Goal: Transaction & Acquisition: Download file/media

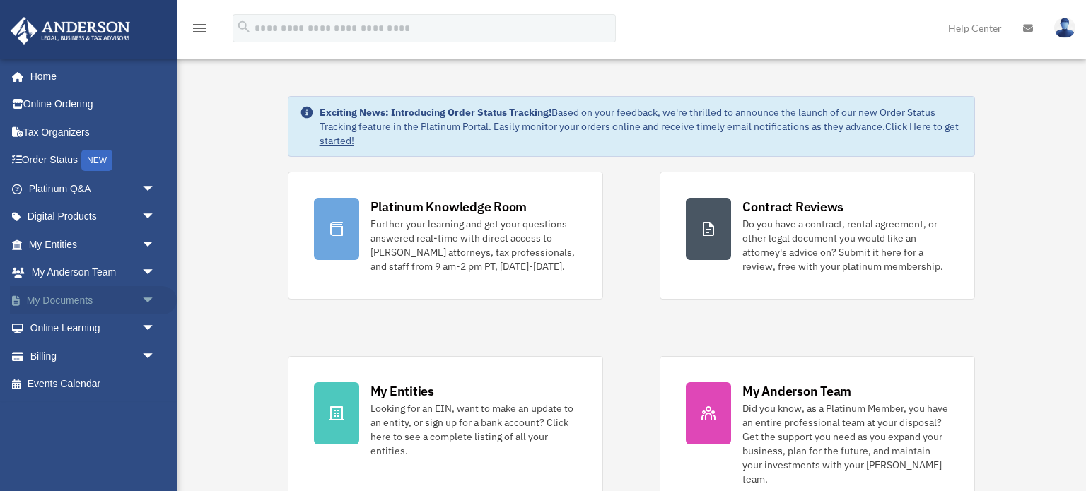
click at [65, 302] on link "My Documents arrow_drop_down" at bounding box center [93, 300] width 167 height 28
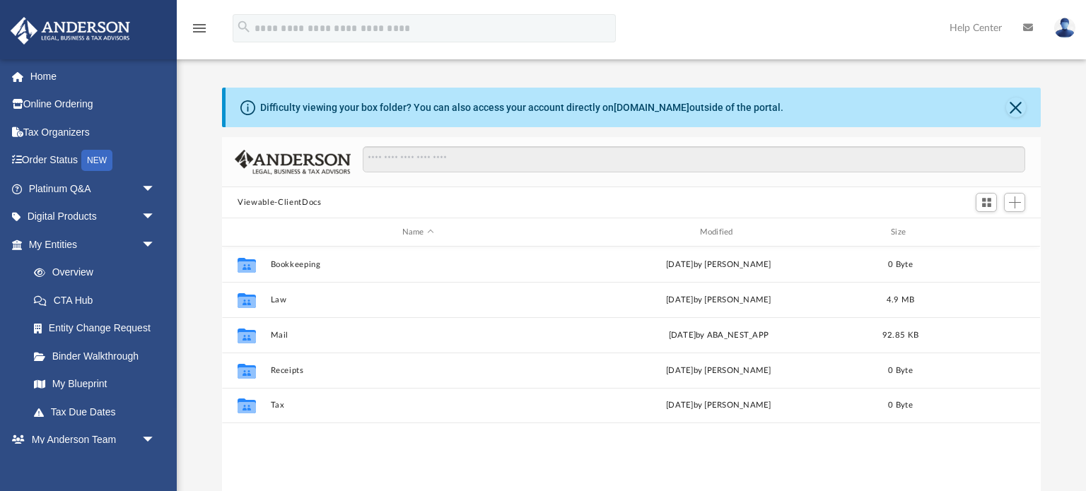
scroll to position [321, 818]
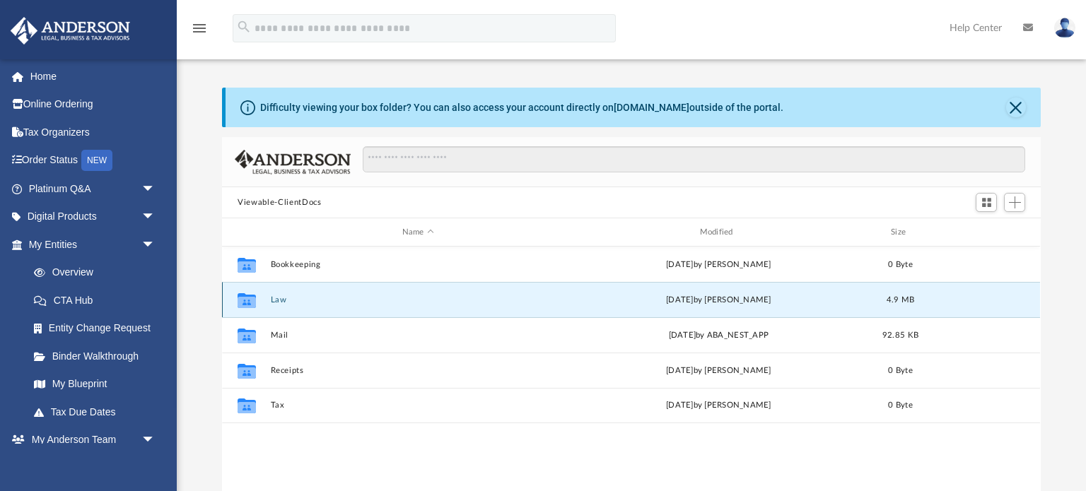
click at [299, 298] on button "Law" at bounding box center [418, 300] width 295 height 9
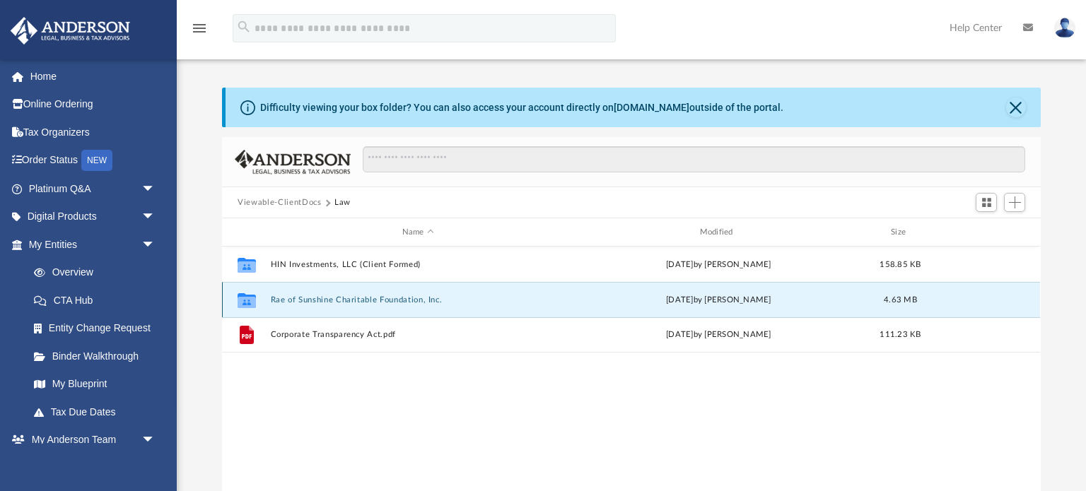
click at [297, 301] on button "Rae of Sunshine Charitable Foundation, Inc." at bounding box center [418, 300] width 295 height 9
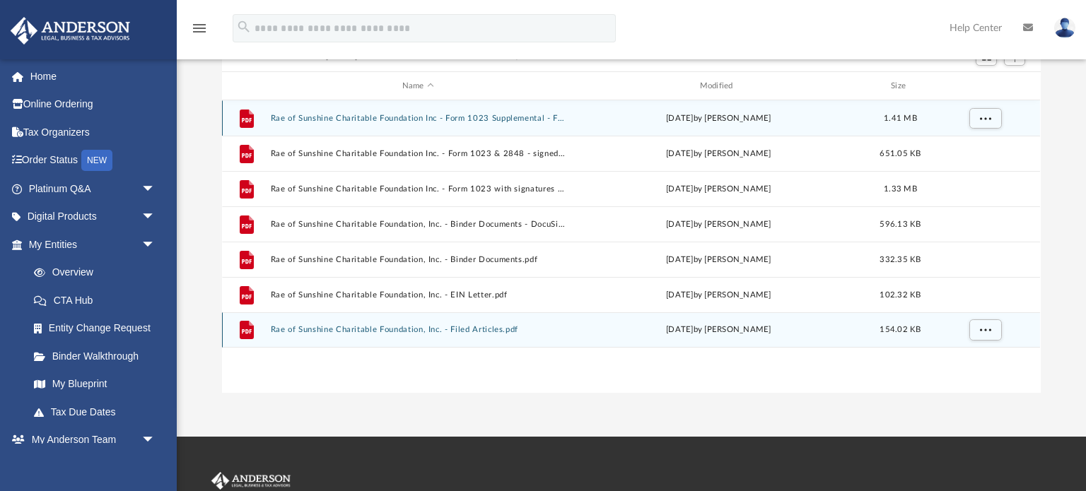
scroll to position [147, 0]
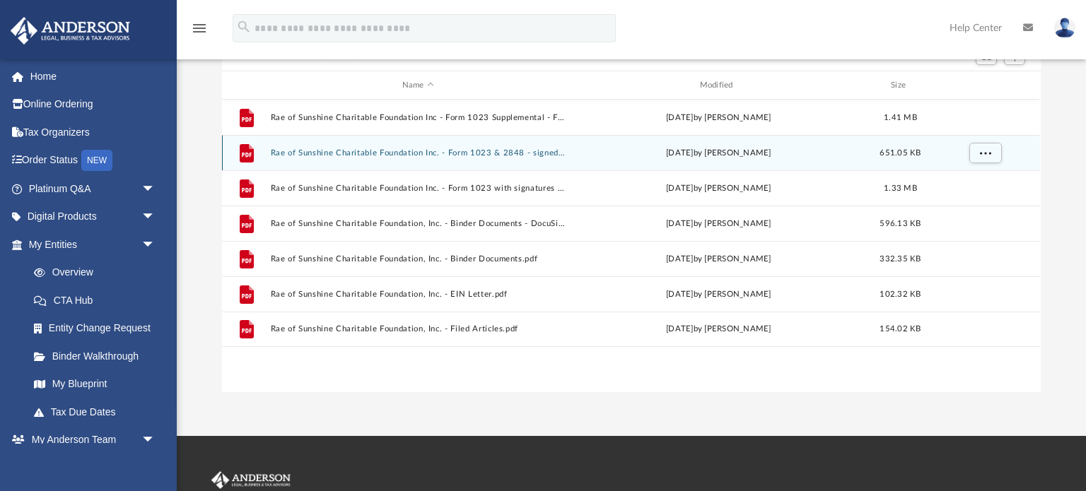
click at [501, 149] on button "Rae of Sunshine Charitable Foundation Inc. - Form 1023 & 2848 - signed.pdf" at bounding box center [418, 152] width 295 height 9
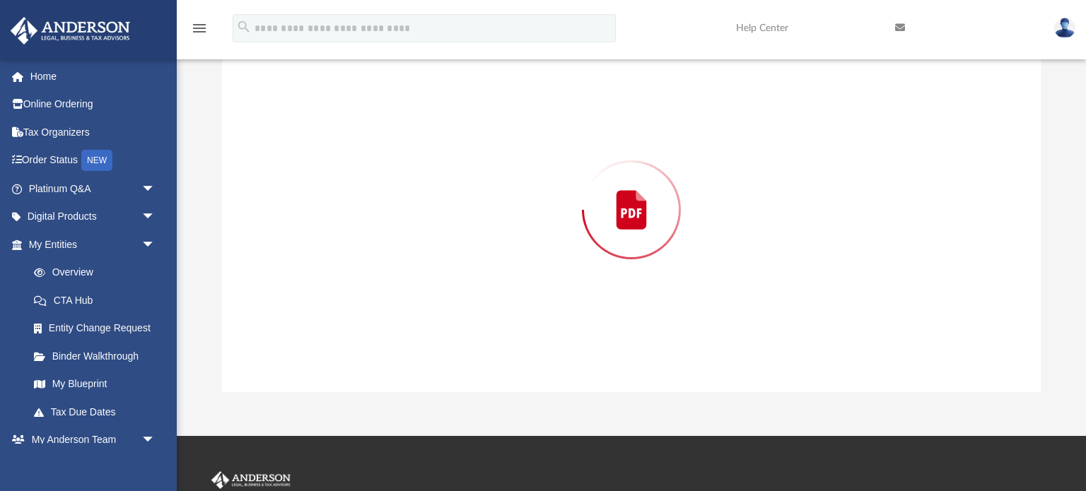
scroll to position [137, 0]
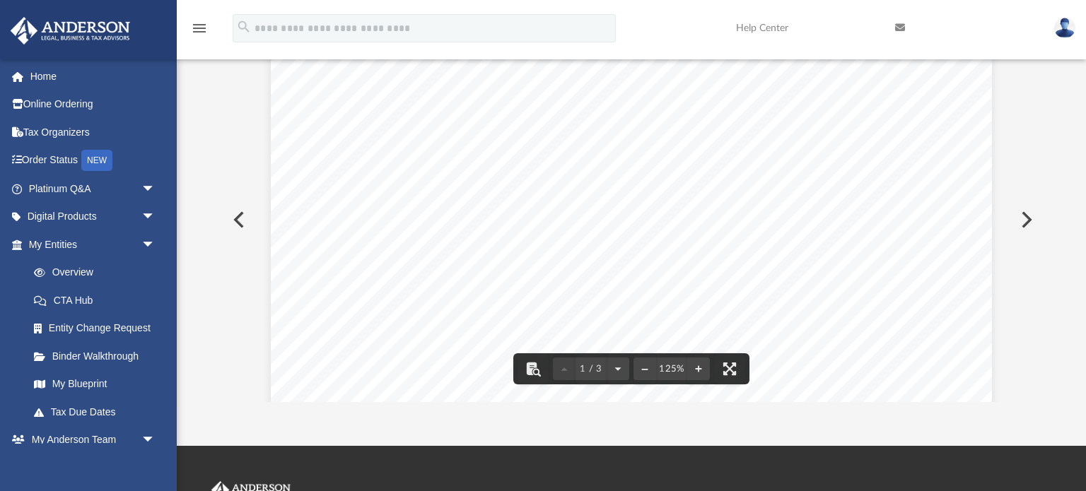
click at [238, 221] on button "Preview" at bounding box center [237, 220] width 31 height 40
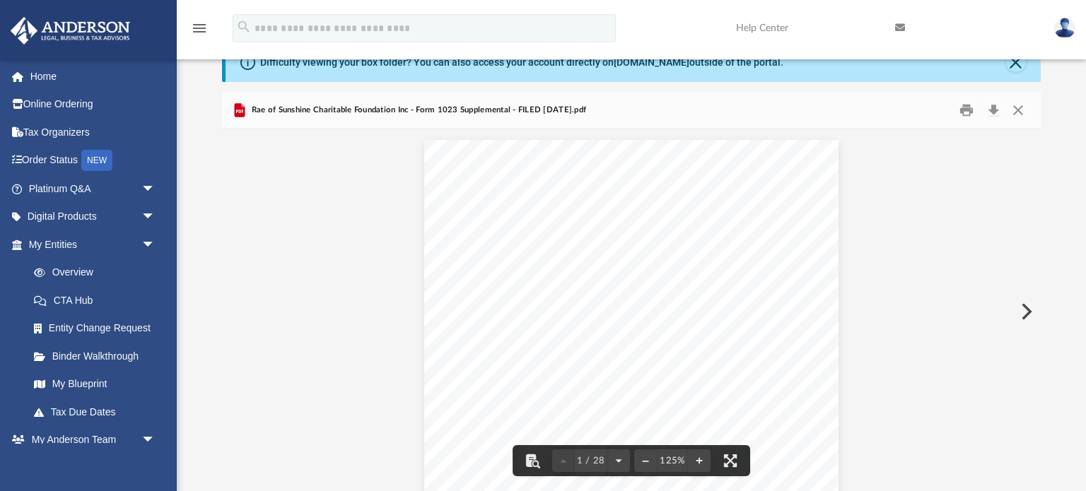
scroll to position [0, 0]
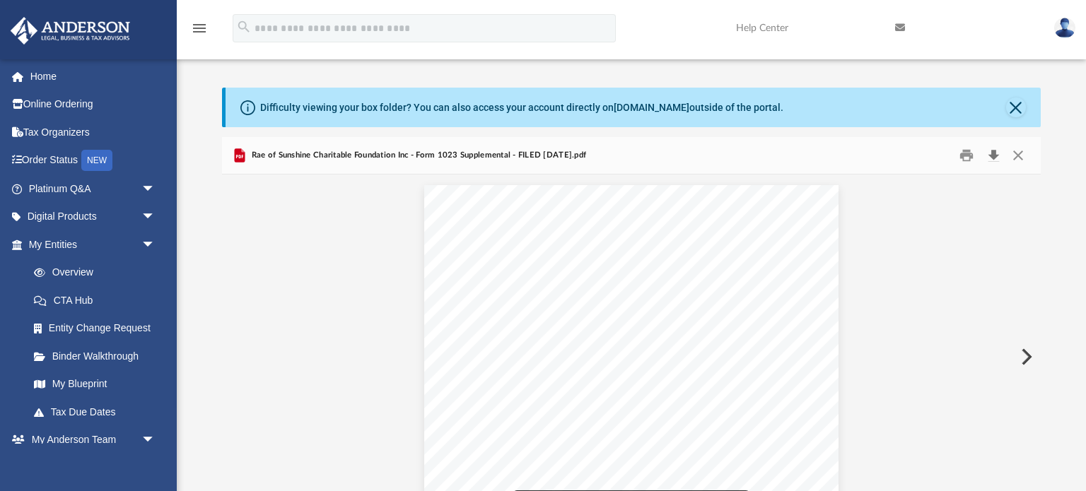
click at [993, 156] on button "Download" at bounding box center [993, 156] width 25 height 22
drag, startPoint x: 1020, startPoint y: 156, endPoint x: 1017, endPoint y: 149, distance: 7.6
click at [1020, 156] on button "Close" at bounding box center [1018, 156] width 25 height 22
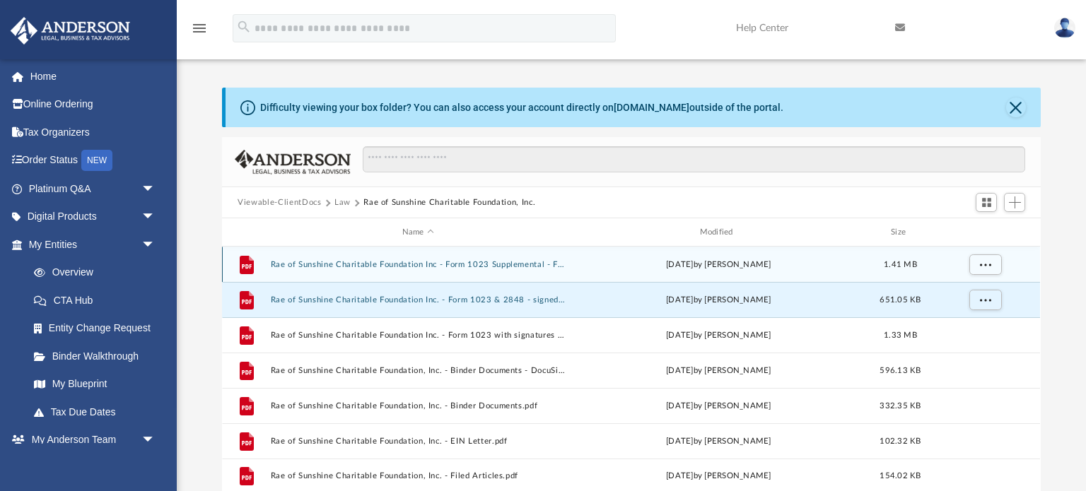
click at [494, 264] on button "Rae of Sunshine Charitable Foundation Inc - Form 1023 Supplemental - FILED 09.0…" at bounding box center [418, 264] width 295 height 9
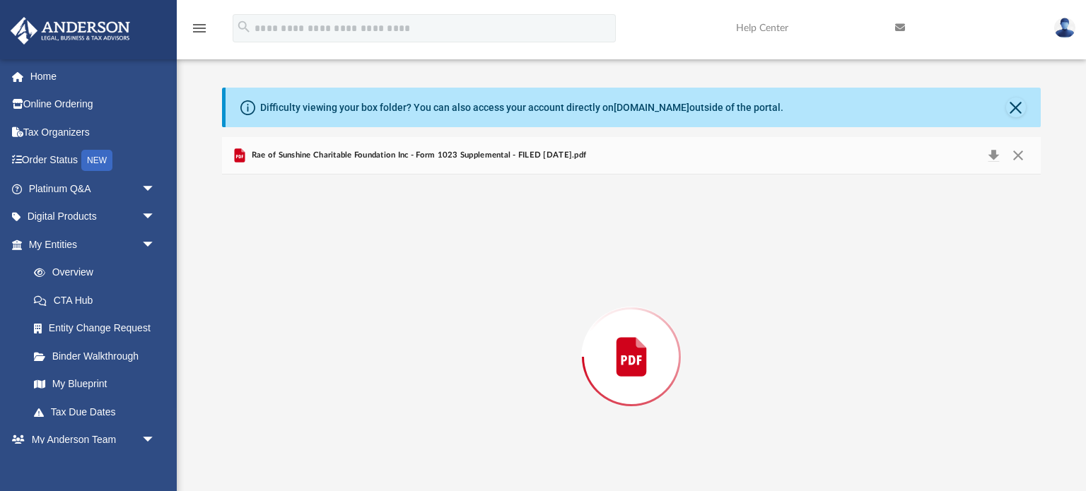
scroll to position [48, 0]
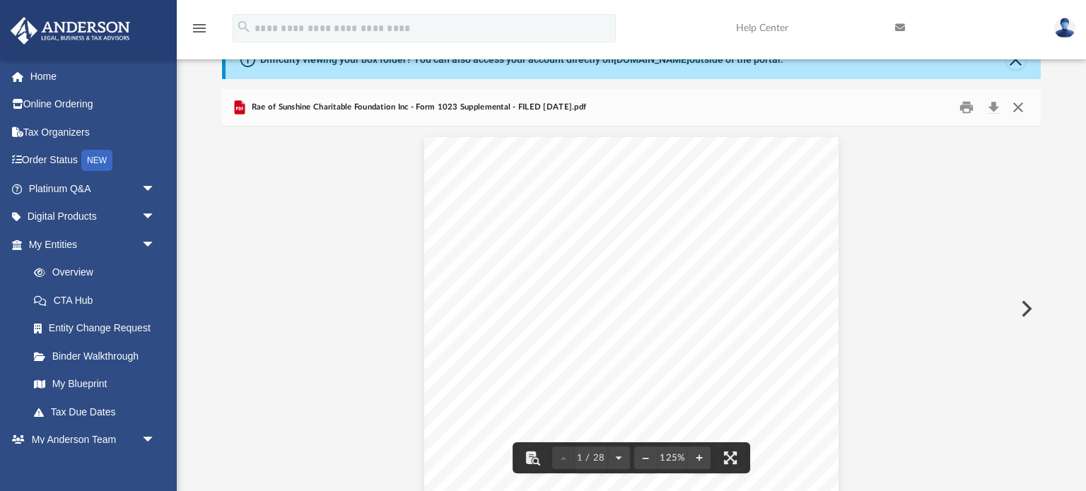
click at [1020, 107] on button "Close" at bounding box center [1018, 108] width 25 height 22
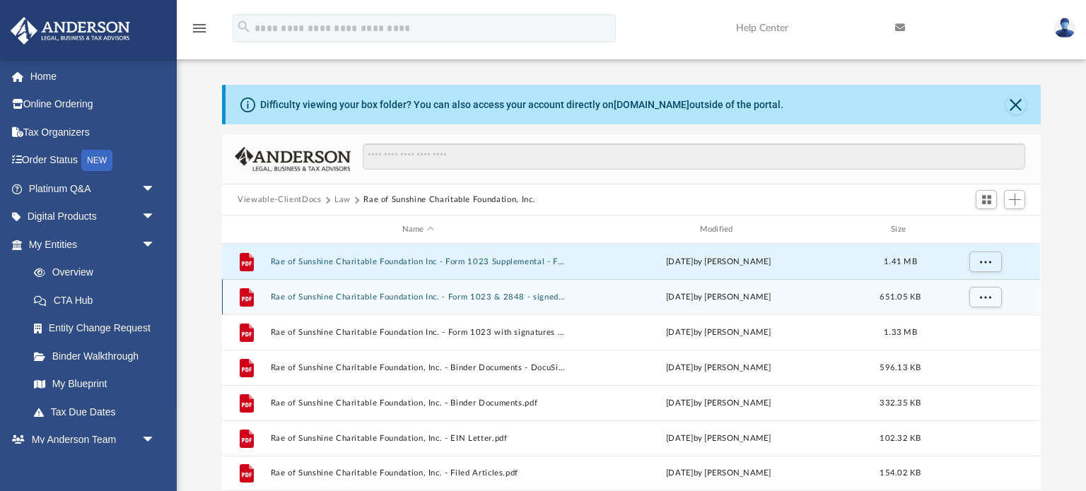
scroll to position [0, 0]
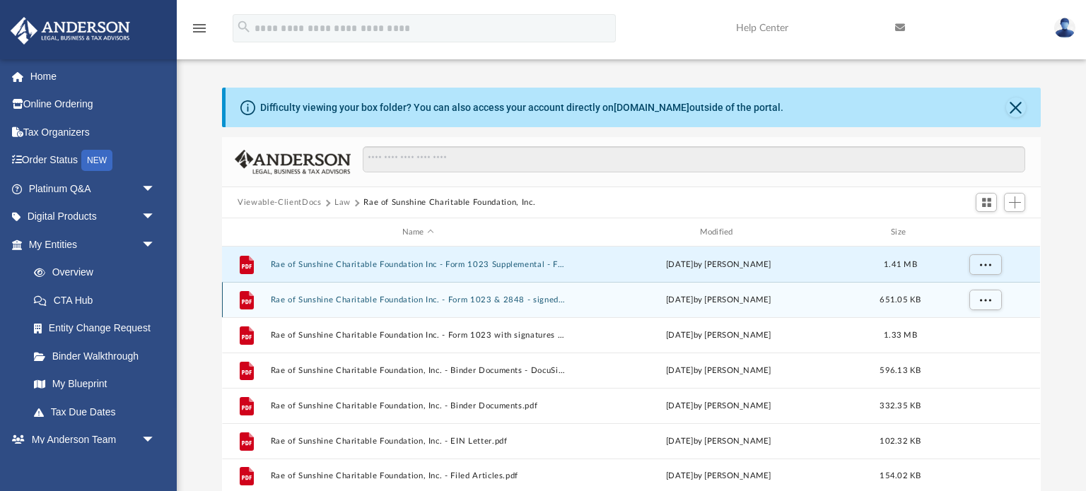
click at [505, 297] on button "Rae of Sunshine Charitable Foundation Inc. - Form 1023 & 2848 - signed.pdf" at bounding box center [418, 300] width 295 height 9
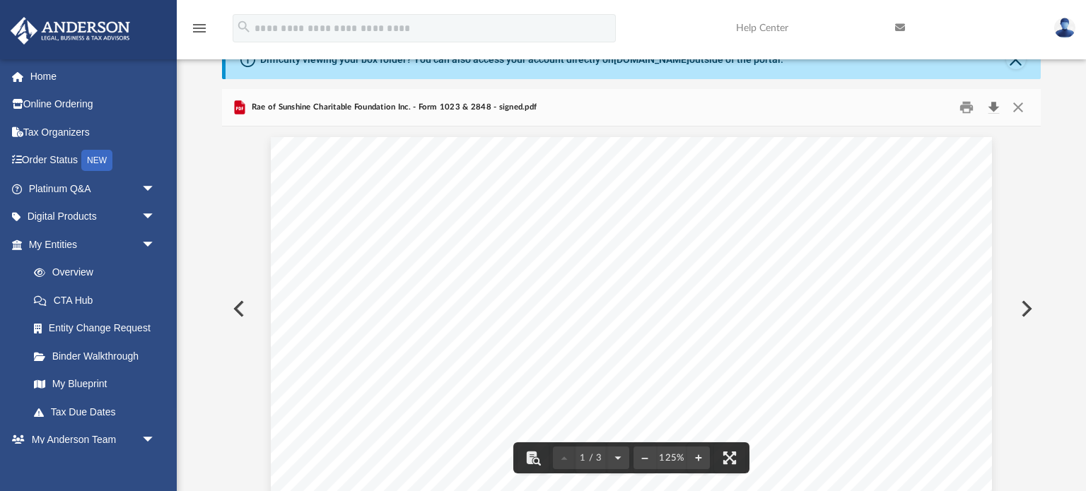
click at [993, 108] on button "Download" at bounding box center [993, 108] width 25 height 22
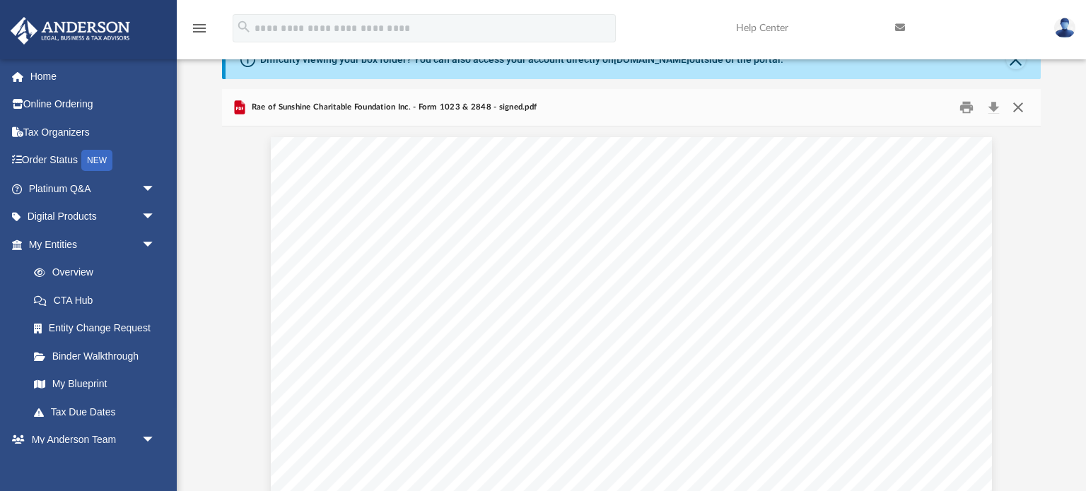
click at [1020, 109] on button "Close" at bounding box center [1018, 108] width 25 height 22
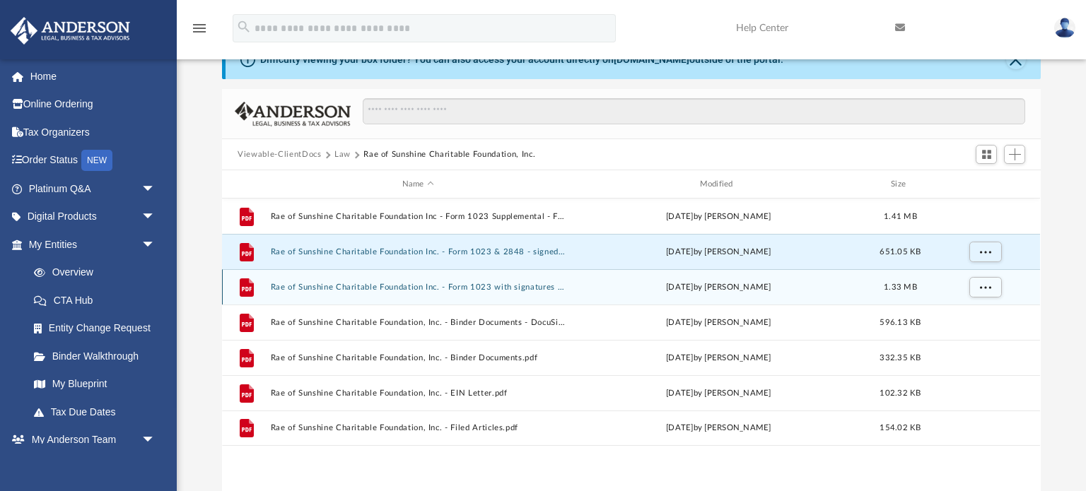
click at [542, 288] on button "Rae of Sunshine Charitable Foundation Inc. - Form 1023 with signatures - FILED …" at bounding box center [418, 287] width 295 height 9
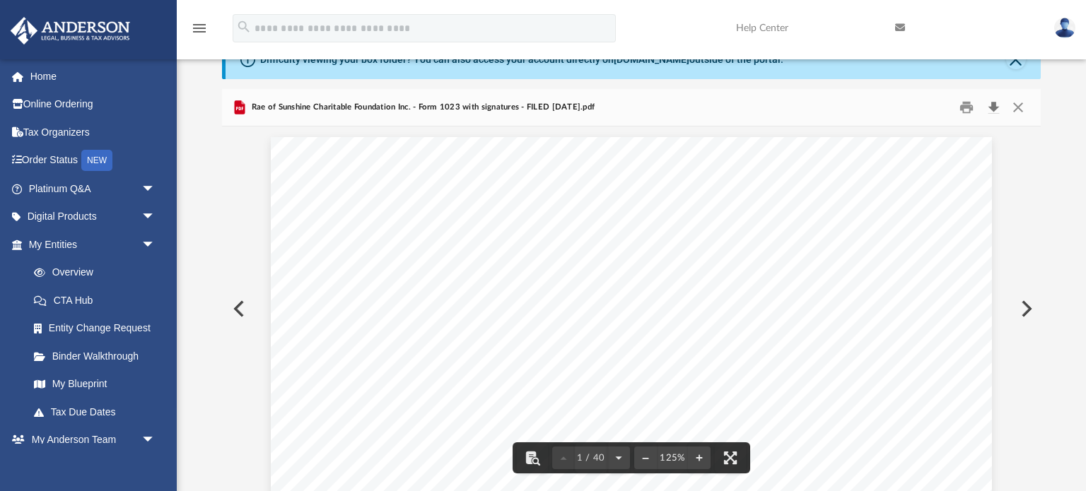
click at [990, 105] on button "Download" at bounding box center [993, 108] width 25 height 22
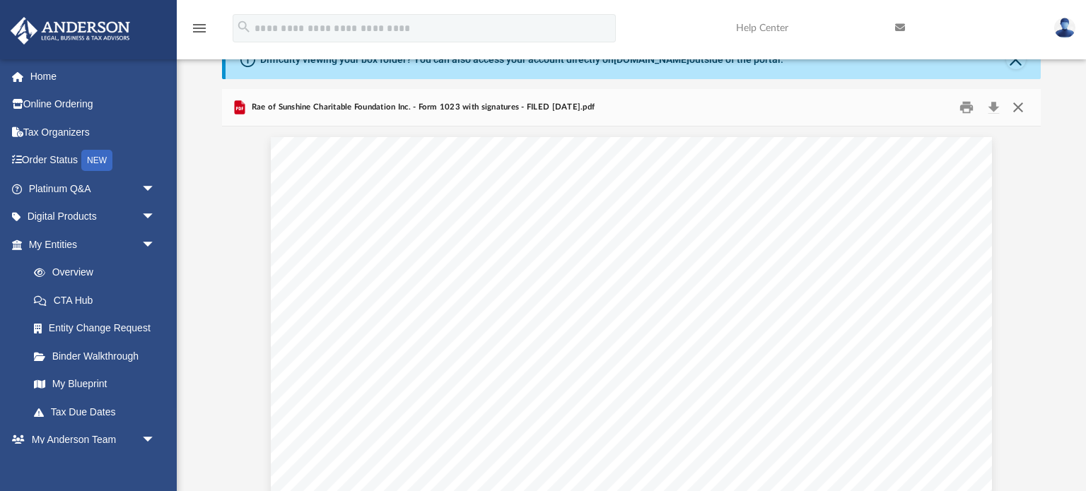
click at [1018, 108] on button "Close" at bounding box center [1018, 108] width 25 height 22
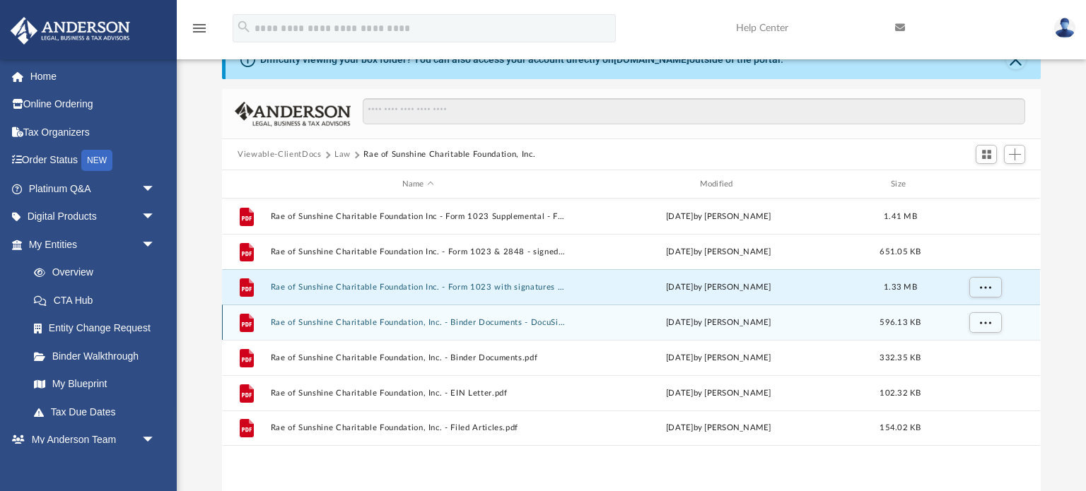
click at [542, 318] on button "Rae of Sunshine Charitable Foundation, Inc. - Binder Documents - DocuSigned.pdf" at bounding box center [418, 322] width 295 height 9
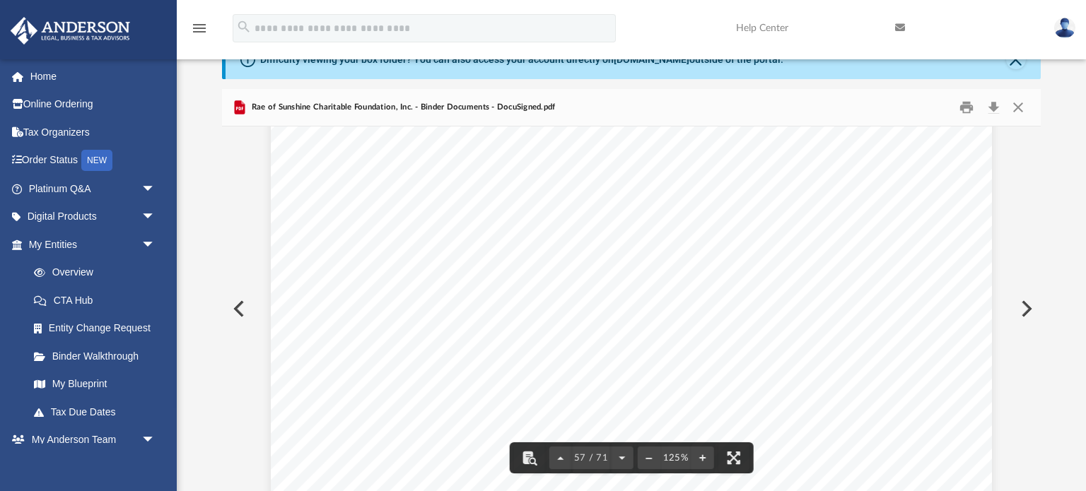
scroll to position [53848, 0]
drag, startPoint x: 1040, startPoint y: 417, endPoint x: 1039, endPoint y: 201, distance: 216.4
click at [1039, 199] on body "X Get a chance to win 6 months of Platinum for free just by filling out this su…" at bounding box center [543, 370] width 1086 height 836
click at [1043, 414] on div "Scroll to top vertical_align_top" at bounding box center [1047, 417] width 30 height 30
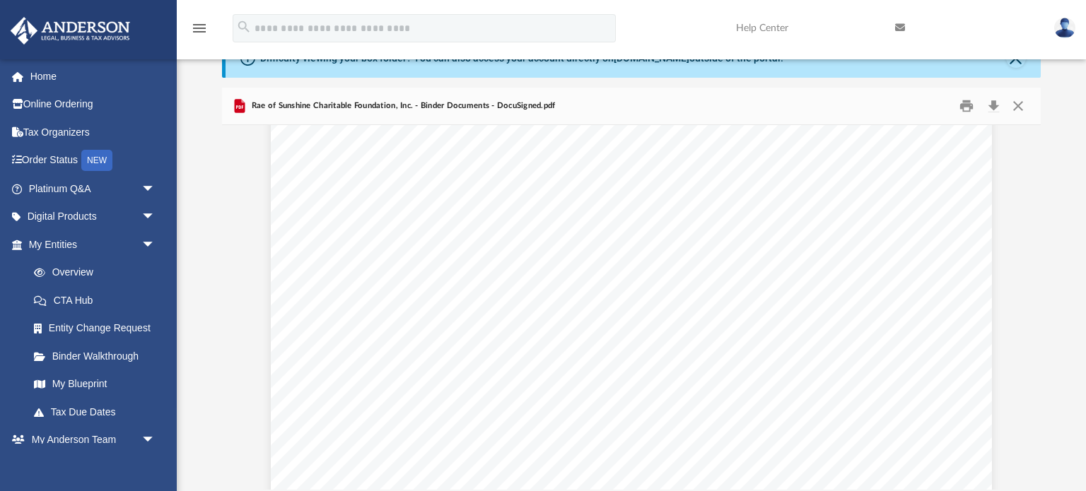
scroll to position [51, 0]
click at [1038, 397] on body "X Get a chance to win 6 months of Platinum for free just by filling out this su…" at bounding box center [543, 367] width 1086 height 836
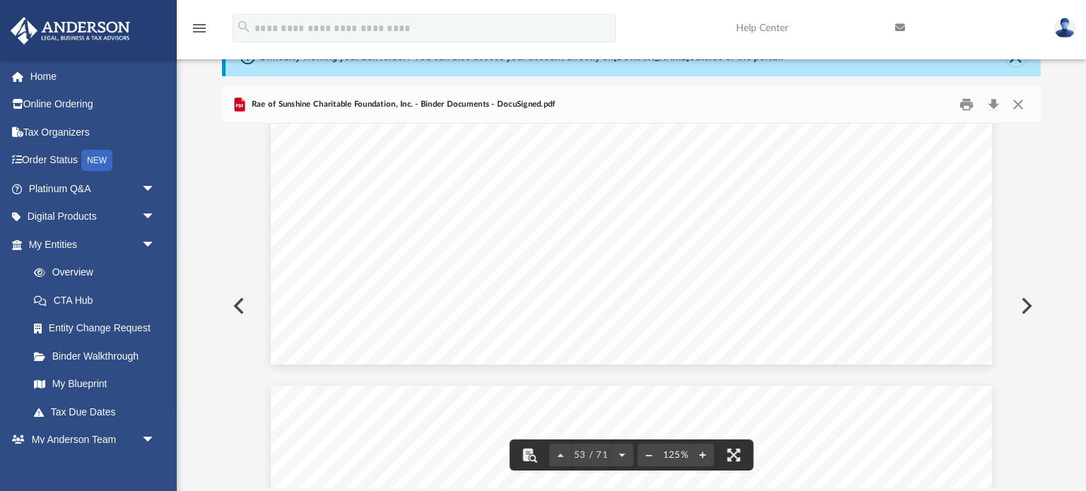
scroll to position [50319, 0]
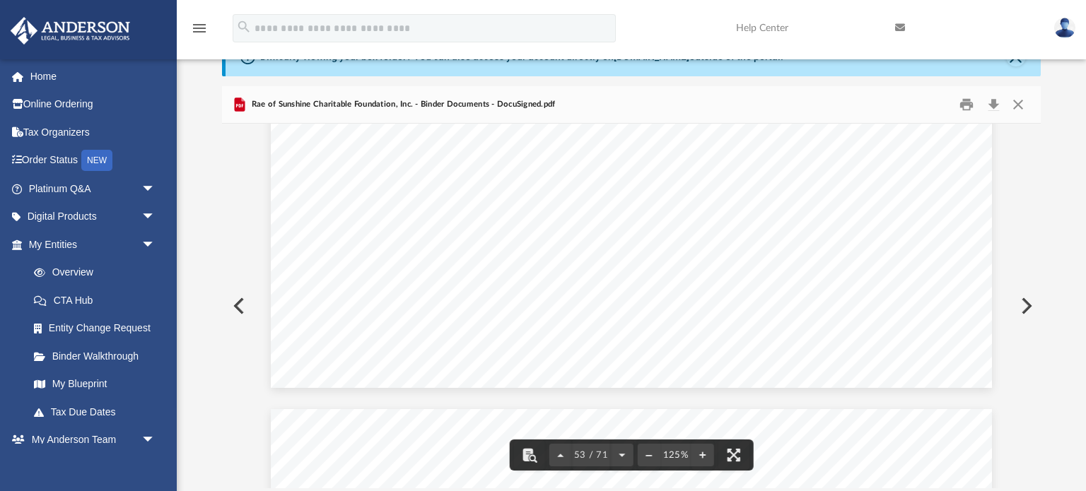
click at [1041, 391] on div "Difficulty viewing your box folder? You can also access your account directly o…" at bounding box center [631, 263] width 909 height 452
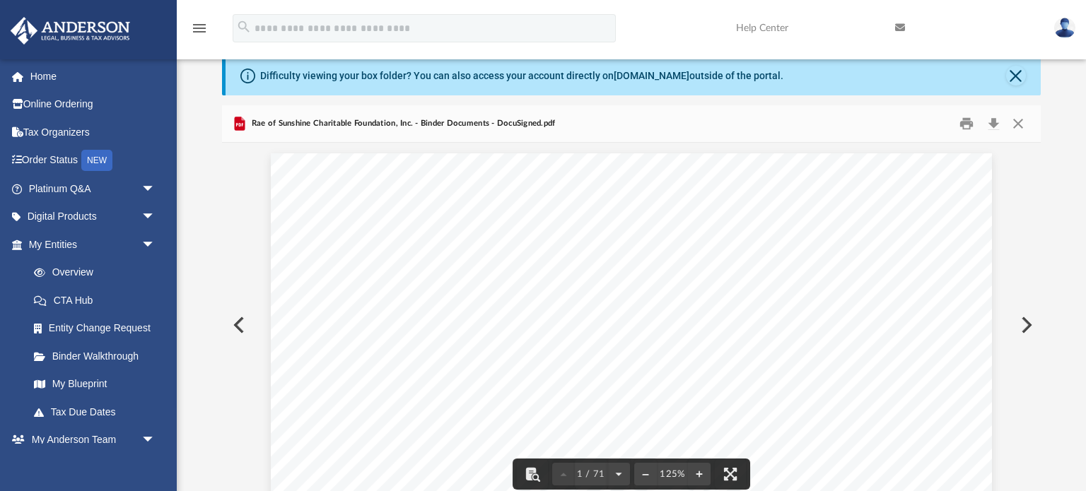
scroll to position [0, 0]
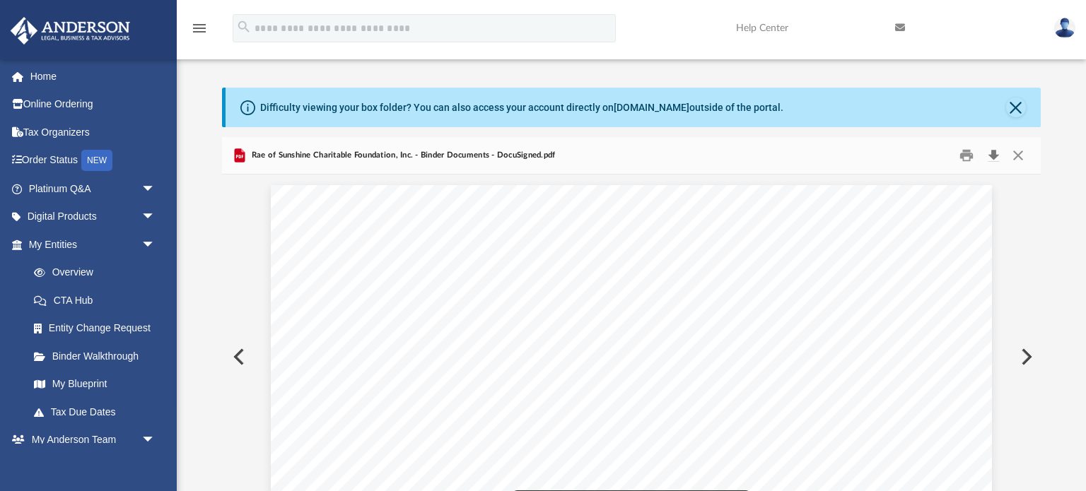
click at [994, 158] on button "Download" at bounding box center [993, 156] width 25 height 22
click at [1018, 157] on button "Close" at bounding box center [1018, 156] width 25 height 22
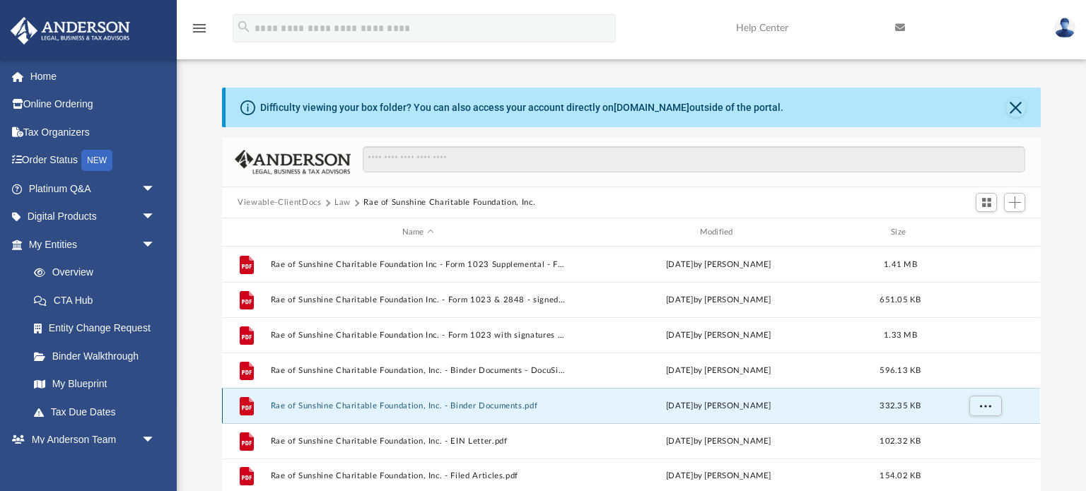
click at [511, 410] on button "Rae of Sunshine Charitable Foundation, Inc. - Binder Documents.pdf" at bounding box center [418, 406] width 295 height 9
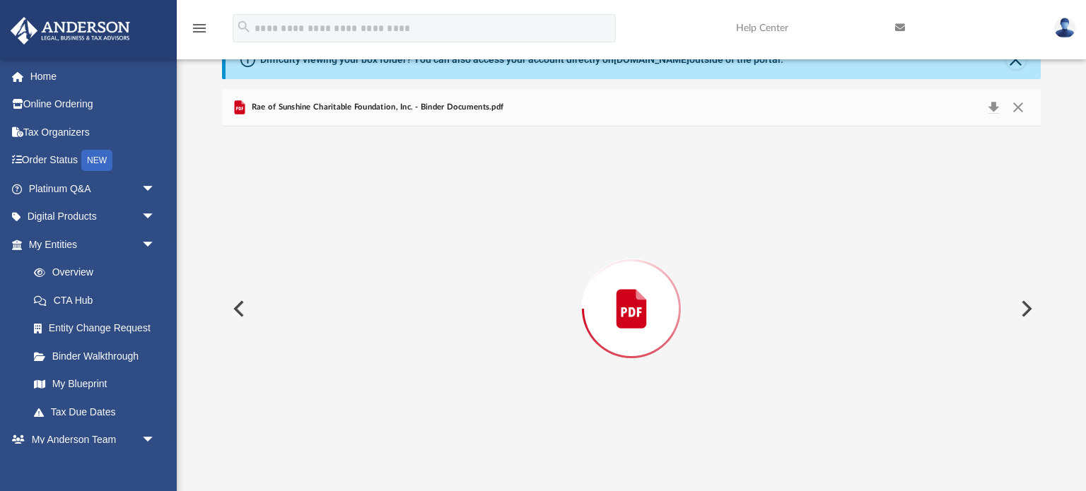
scroll to position [21001, 0]
click at [991, 109] on button "Download" at bounding box center [993, 108] width 25 height 22
click at [1021, 108] on button "Close" at bounding box center [1018, 108] width 25 height 22
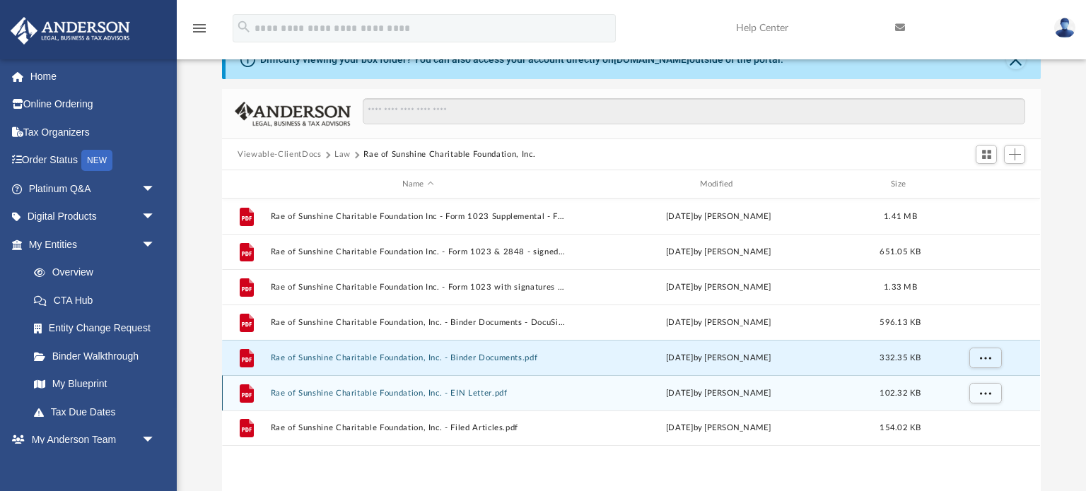
click at [494, 395] on button "Rae of Sunshine Charitable Foundation, Inc. - EIN Letter.pdf" at bounding box center [418, 393] width 295 height 9
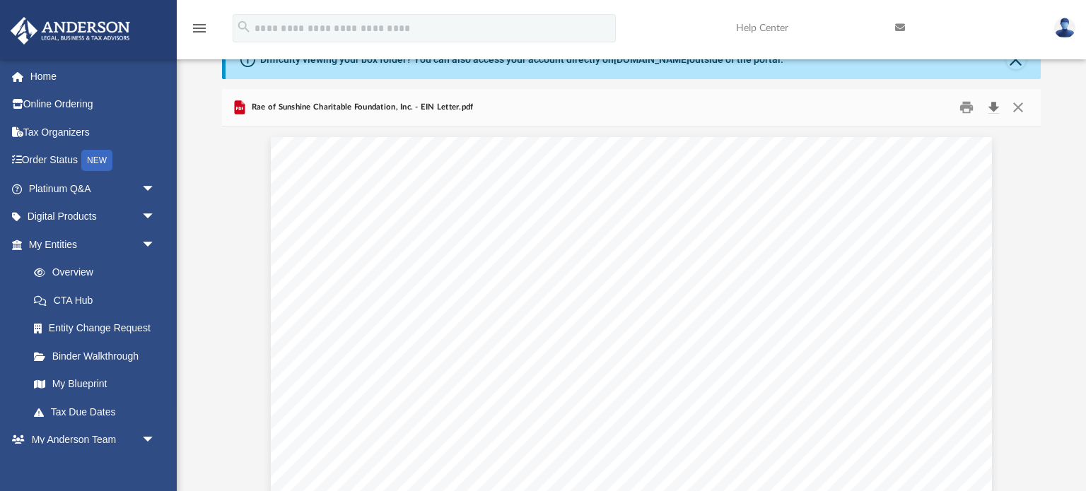
click at [994, 110] on button "Download" at bounding box center [993, 108] width 25 height 22
click at [1021, 109] on button "Close" at bounding box center [1018, 108] width 25 height 22
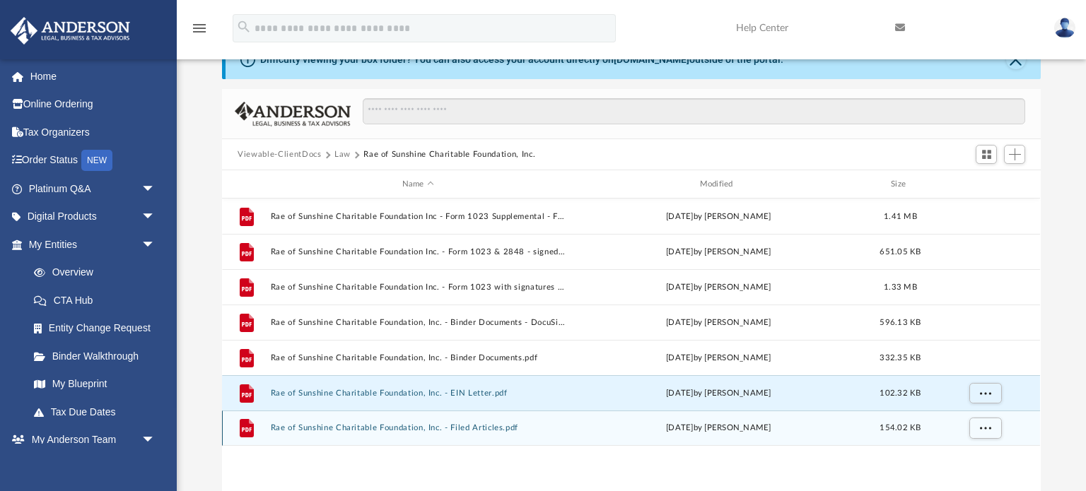
click at [493, 427] on button "Rae of Sunshine Charitable Foundation, Inc. - Filed Articles.pdf" at bounding box center [418, 428] width 295 height 9
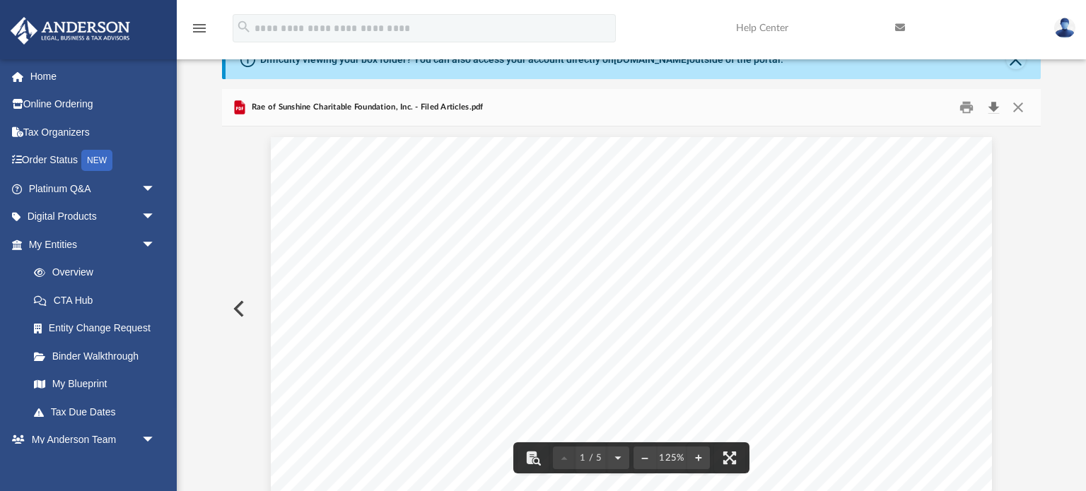
click at [993, 109] on button "Download" at bounding box center [993, 108] width 25 height 22
